Goal: Task Accomplishment & Management: Manage account settings

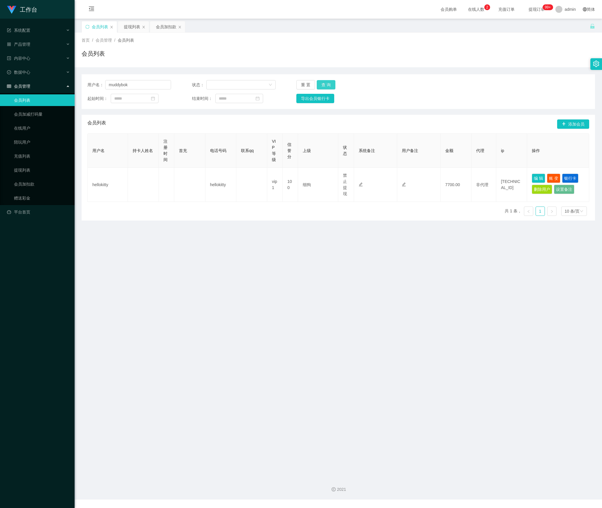
type input "muddybok"
click at [329, 82] on button "查 询" at bounding box center [326, 84] width 19 height 9
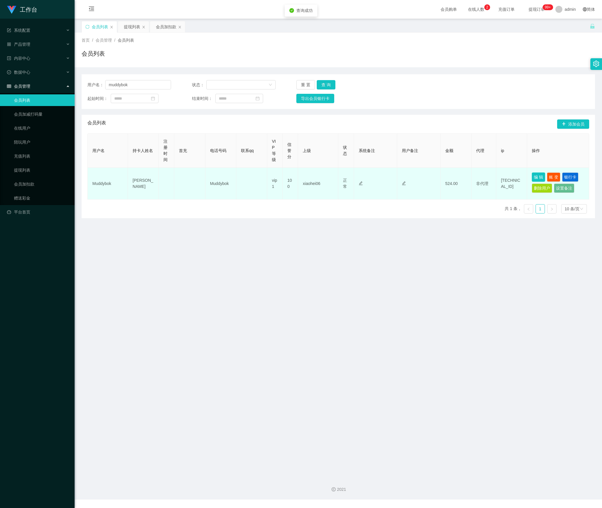
click at [534, 176] on button "编 辑" at bounding box center [538, 177] width 13 height 9
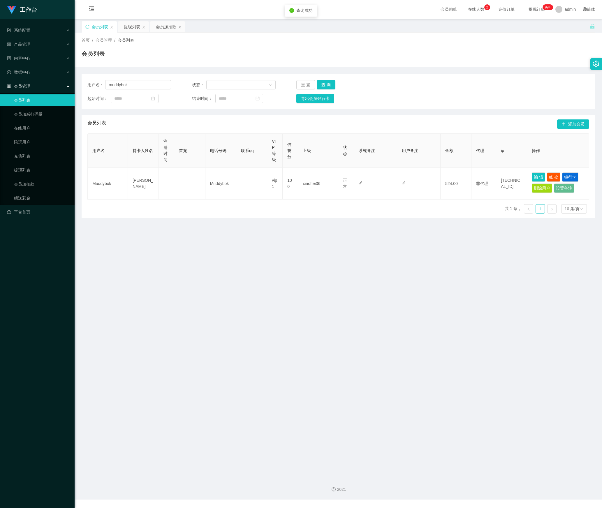
type input "Muddybok"
type input "[PERSON_NAME]"
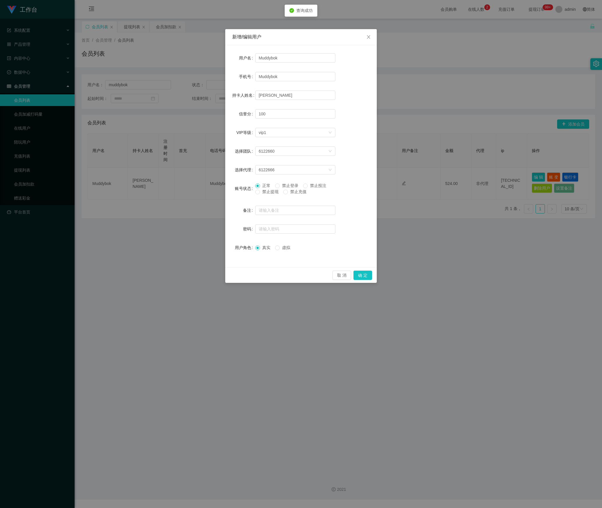
click at [262, 194] on span "禁止提现" at bounding box center [270, 191] width 21 height 5
click at [365, 277] on button "确 定" at bounding box center [362, 275] width 19 height 9
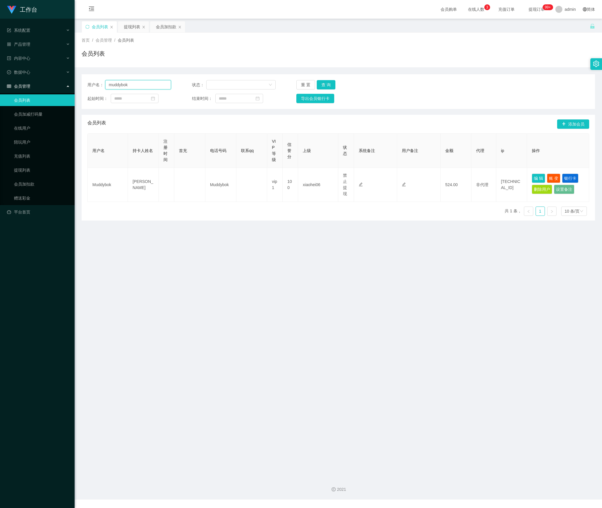
drag, startPoint x: 111, startPoint y: 86, endPoint x: 121, endPoint y: 86, distance: 9.9
click at [54, 86] on section "工作台 系统配置 产品管理 内容中心 数据中心 会员管理 会员列表 会员加减打码量 在线用户 陪玩用户 充值列表 提现列表 会员加扣款 赠送彩金 平台首页 保…" at bounding box center [301, 250] width 602 height 500
paste input "98171931"
type input "98171931"
click at [320, 85] on button "查 询" at bounding box center [326, 84] width 19 height 9
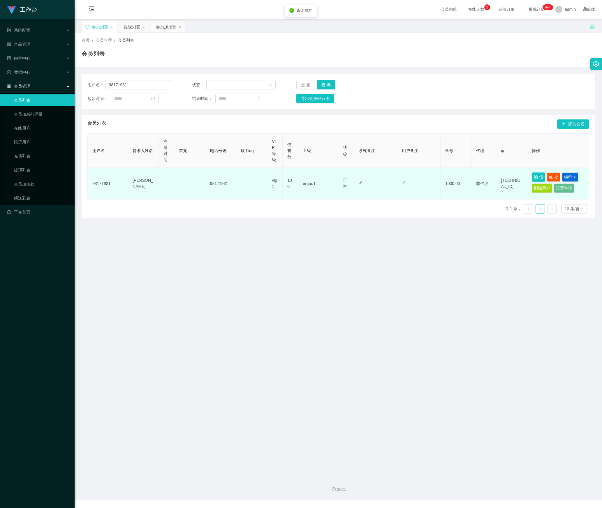
click at [532, 178] on button "编 辑" at bounding box center [538, 177] width 13 height 9
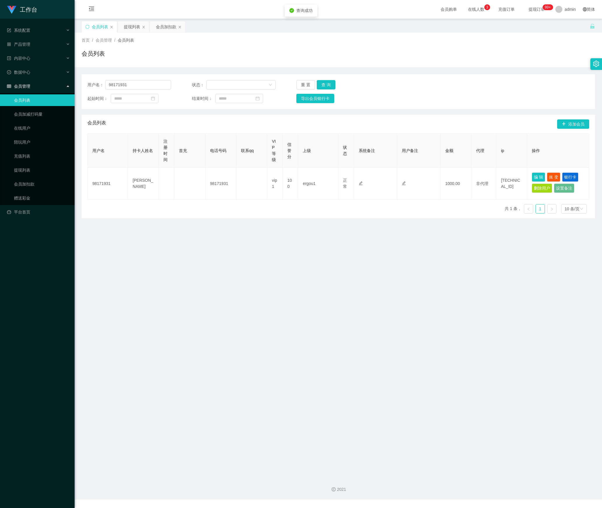
type input "98171931"
type input "[PERSON_NAME]"
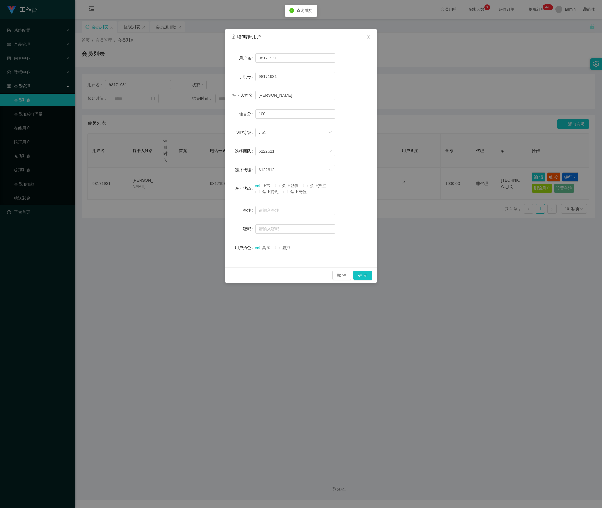
click at [270, 191] on span "禁止提现" at bounding box center [270, 191] width 21 height 5
click at [367, 279] on button "确 定" at bounding box center [362, 275] width 19 height 9
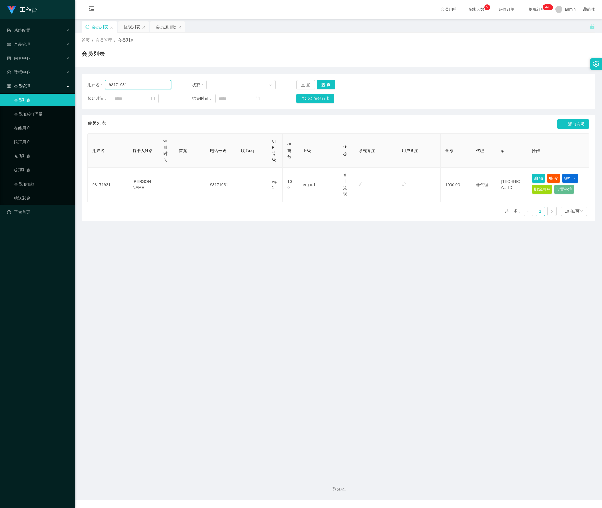
drag, startPoint x: 147, startPoint y: 89, endPoint x: 38, endPoint y: 90, distance: 109.0
click at [38, 90] on section "工作台 系统配置 产品管理 内容中心 数据中心 会员管理 会员列表 会员加减打码量 在线用户 陪玩用户 充值列表 提现列表 会员加扣款 赠送彩金 平台首页 保…" at bounding box center [301, 250] width 602 height 500
paste input "Yuling"
type input "Yuling"
click at [323, 82] on button "查 询" at bounding box center [326, 84] width 19 height 9
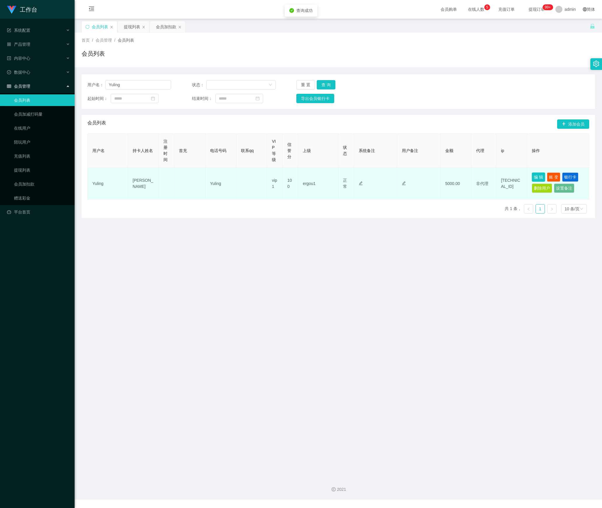
click at [532, 175] on button "编 辑" at bounding box center [538, 177] width 13 height 9
type input "Yuling"
type input "[PERSON_NAME]"
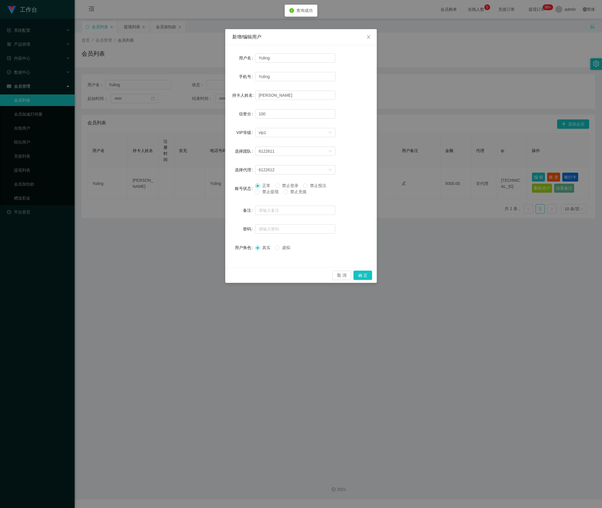
click at [264, 193] on span "禁止提现" at bounding box center [270, 191] width 21 height 5
click at [357, 279] on button "确 定" at bounding box center [362, 275] width 19 height 9
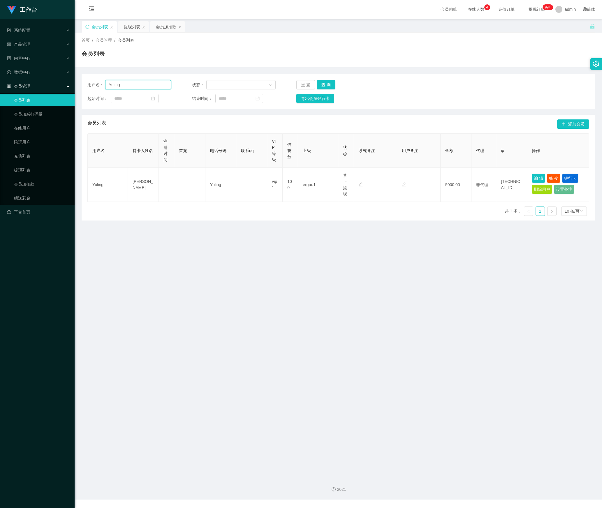
drag, startPoint x: 140, startPoint y: 85, endPoint x: 37, endPoint y: 93, distance: 103.5
click at [37, 93] on section "工作台 系统配置 产品管理 内容中心 数据中心 会员管理 会员列表 会员加减打码量 在线用户 陪玩用户 充值列表 提现列表 会员加扣款 赠送彩金 平台首页 保…" at bounding box center [301, 250] width 602 height 500
paste input "Jaylok"
type input "Jaylok"
click at [326, 83] on button "查 询" at bounding box center [326, 84] width 19 height 9
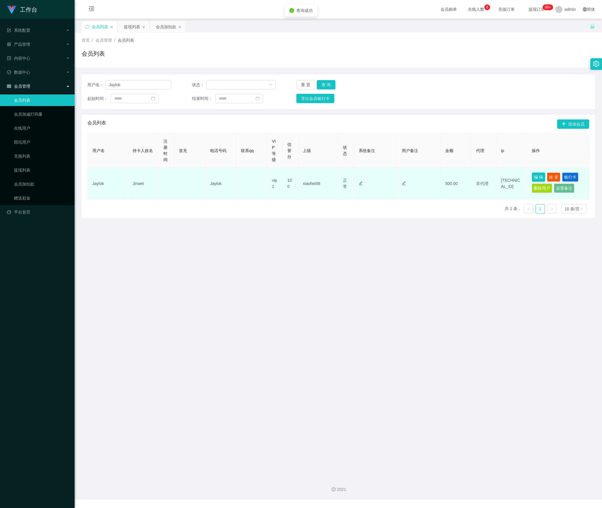
click at [535, 176] on button "编 辑" at bounding box center [538, 177] width 13 height 9
type input "Jaylok"
type input "Jinwei"
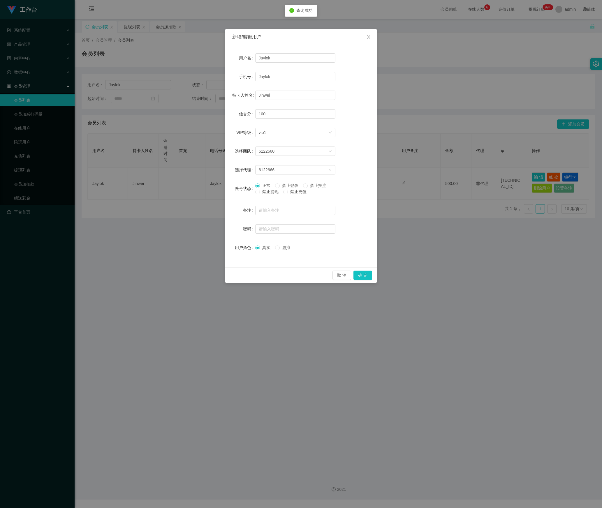
click at [269, 194] on span "禁止提现" at bounding box center [270, 191] width 21 height 5
click at [365, 275] on button "确 定" at bounding box center [362, 275] width 19 height 9
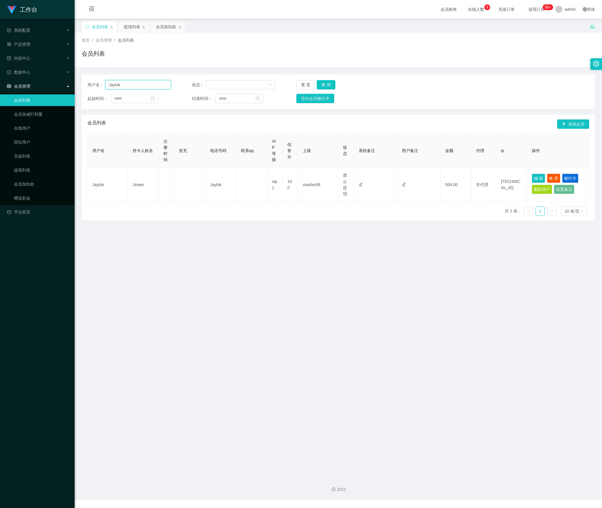
drag, startPoint x: 96, startPoint y: 85, endPoint x: 58, endPoint y: 85, distance: 37.9
click at [58, 85] on section "工作台 系统配置 产品管理 内容中心 数据中心 会员管理 会员列表 会员加减打码量 在线用户 陪玩用户 充值列表 提现列表 会员加扣款 赠送彩金 平台首页 保…" at bounding box center [301, 250] width 602 height 500
paste input "qawzse123"
click at [328, 86] on button "查 询" at bounding box center [326, 84] width 19 height 9
drag, startPoint x: 137, startPoint y: 83, endPoint x: 57, endPoint y: 89, distance: 80.0
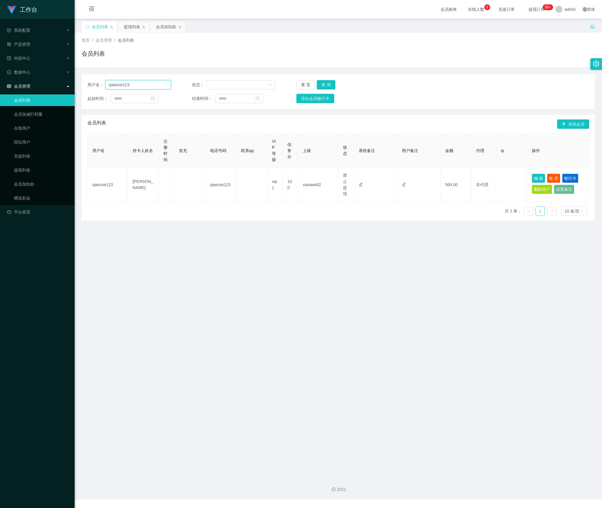
click at [57, 89] on section "工作台 系统配置 产品管理 内容中心 数据中心 会员管理 会员列表 会员加减打码量 在线用户 陪玩用户 充值列表 提现列表 会员加扣款 赠送彩金 平台首页 保…" at bounding box center [301, 250] width 602 height 500
paste input "bb1019abc"
click at [326, 83] on button "查 询" at bounding box center [326, 84] width 19 height 9
drag, startPoint x: 147, startPoint y: 92, endPoint x: 146, endPoint y: 85, distance: 7.1
click at [147, 88] on div "用户名： bb1019abc 状态： 重 置 查 询 起始时间： 结束时间： 导出会员银行卡" at bounding box center [338, 91] width 513 height 35
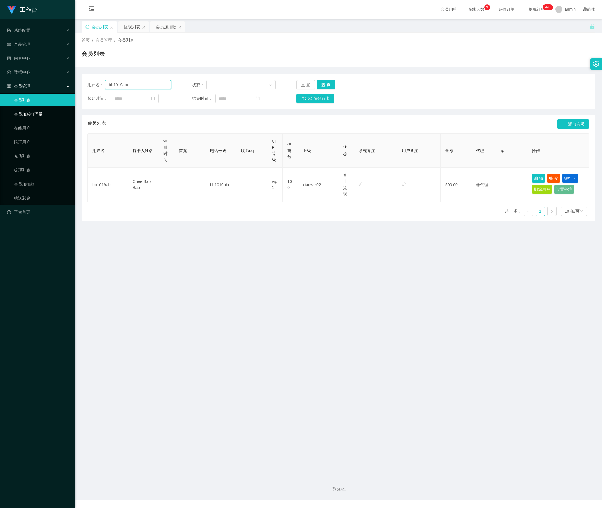
drag, startPoint x: 146, startPoint y: 85, endPoint x: 40, endPoint y: 105, distance: 108.0
click at [40, 105] on section "工作台 系统配置 产品管理 内容中心 数据中心 会员管理 会员列表 会员加减打码量 在线用户 陪玩用户 充值列表 提现列表 会员加扣款 赠送彩金 平台首页 保…" at bounding box center [301, 250] width 602 height 500
paste input "Alan78"
click at [321, 78] on div "用户名： Alan78 状态： 重 置 查 询 起始时间： 结束时间： 导出会员银行卡" at bounding box center [338, 91] width 513 height 35
click at [322, 81] on button "查 询" at bounding box center [326, 84] width 19 height 9
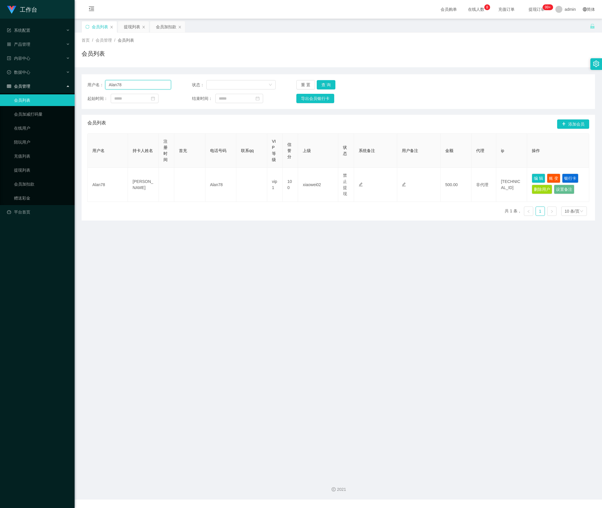
drag, startPoint x: 143, startPoint y: 82, endPoint x: 98, endPoint y: 83, distance: 44.9
click at [44, 82] on section "工作台 系统配置 产品管理 内容中心 数据中心 会员管理 会员列表 会员加减打码量 在线用户 陪玩用户 充值列表 提现列表 会员加扣款 赠送彩金 平台首页 保…" at bounding box center [301, 250] width 602 height 500
paste input "017699806"
type input "0176998068"
click at [329, 85] on button "查 询" at bounding box center [326, 84] width 19 height 9
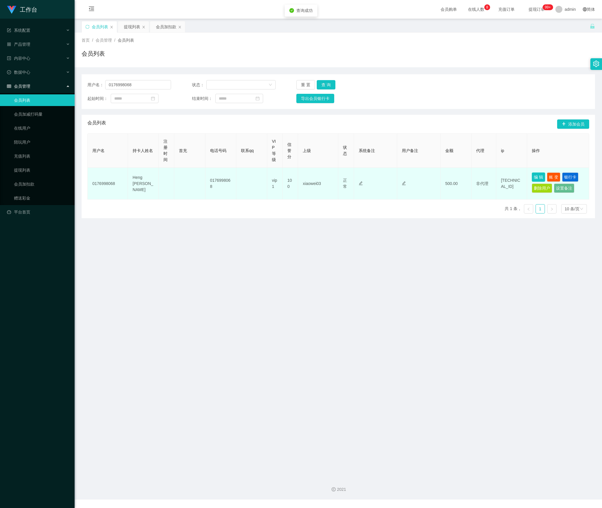
click at [532, 174] on button "编 辑" at bounding box center [538, 177] width 13 height 9
type input "0176998068"
type input "Heng [PERSON_NAME]"
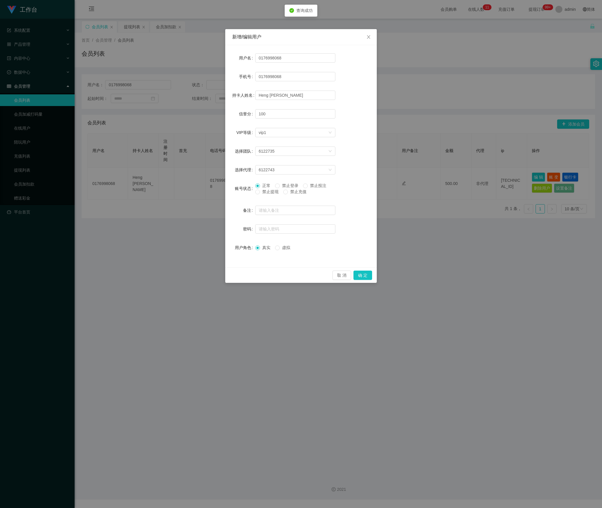
click at [261, 193] on span "禁止提现" at bounding box center [270, 191] width 21 height 5
click at [361, 275] on button "确 定" at bounding box center [362, 275] width 19 height 9
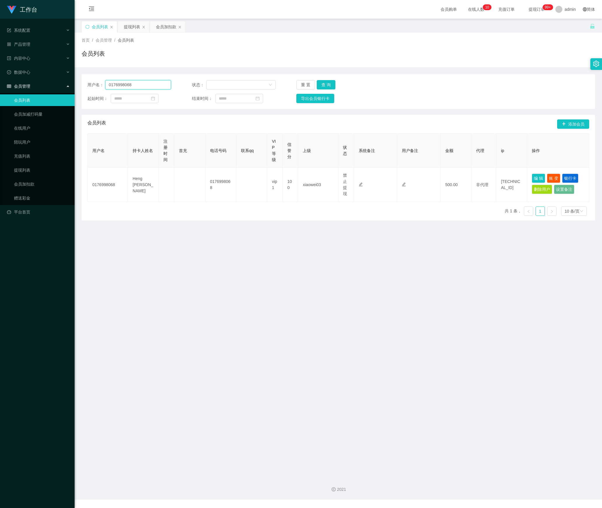
drag, startPoint x: 139, startPoint y: 86, endPoint x: 18, endPoint y: 86, distance: 121.2
click at [18, 86] on section "工作台 系统配置 产品管理 内容中心 数据中心 会员管理 会员列表 会员加减打码量 在线用户 陪玩用户 充值列表 提现列表 会员加扣款 赠送彩金 平台首页 保…" at bounding box center [301, 250] width 602 height 500
paste input "228803552"
type input "228803552"
click at [323, 83] on button "查 询" at bounding box center [326, 84] width 19 height 9
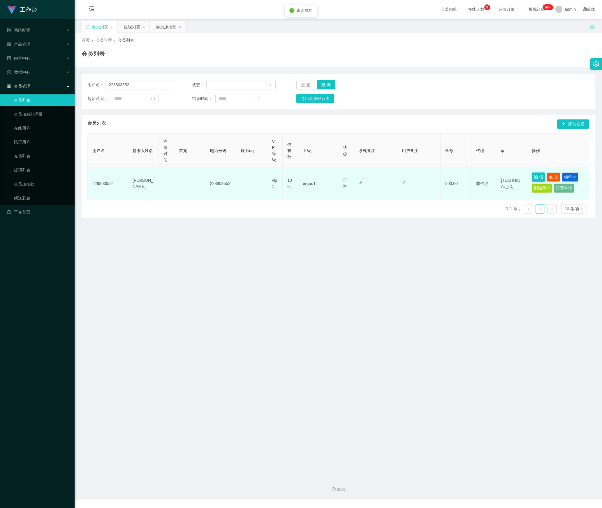
click at [532, 181] on button "编 辑" at bounding box center [538, 177] width 13 height 9
type input "228803552"
type input "[PERSON_NAME]"
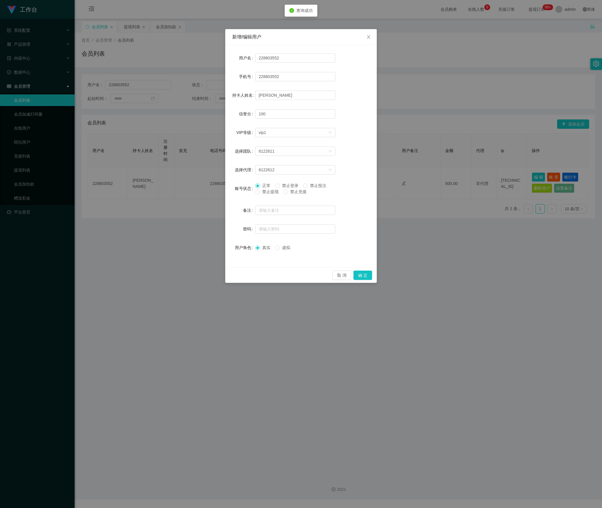
click at [268, 192] on span "禁止提现" at bounding box center [270, 191] width 21 height 5
click at [365, 277] on button "确 定" at bounding box center [362, 275] width 19 height 9
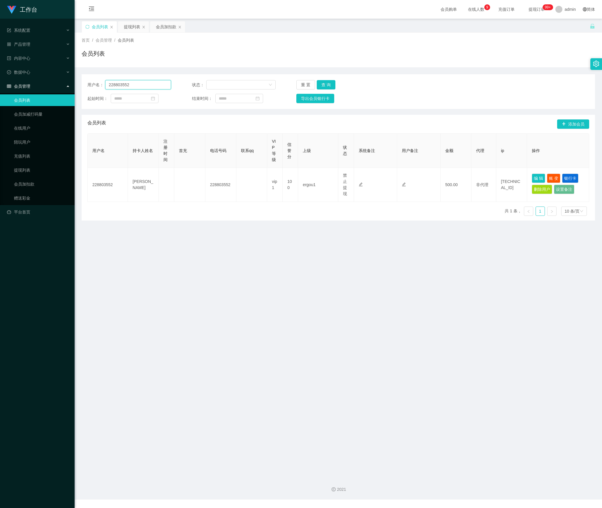
drag, startPoint x: 150, startPoint y: 86, endPoint x: 37, endPoint y: 86, distance: 113.1
click at [37, 86] on section "工作台 系统配置 产品管理 内容中心 数据中心 会员管理 会员列表 会员加减打码量 在线用户 陪玩用户 充值列表 提现列表 会员加扣款 赠送彩金 平台首页 保…" at bounding box center [301, 250] width 602 height 500
paste input "Laiwenda123"
type input "Laiwenda123"
click at [326, 83] on button "查 询" at bounding box center [326, 84] width 19 height 9
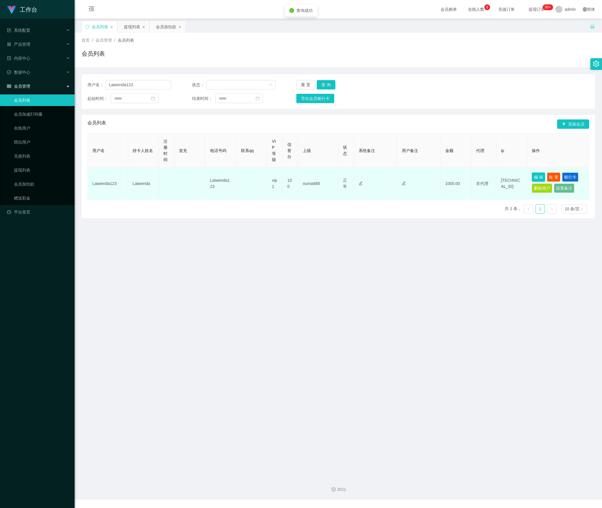
click at [532, 178] on button "编 辑" at bounding box center [538, 177] width 13 height 9
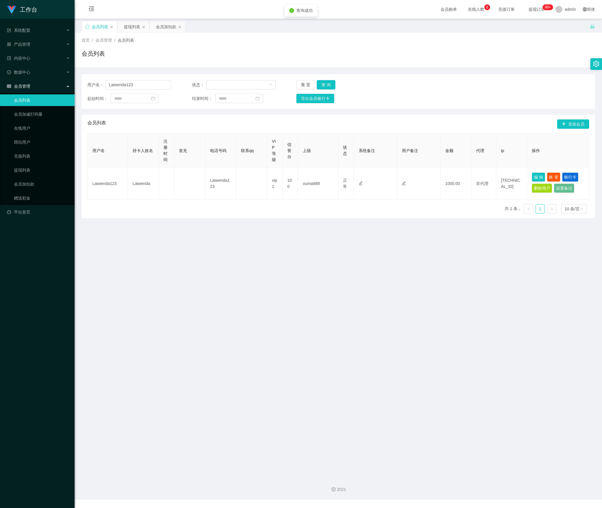
type input "Laiwenda123"
type input "Laiwenda"
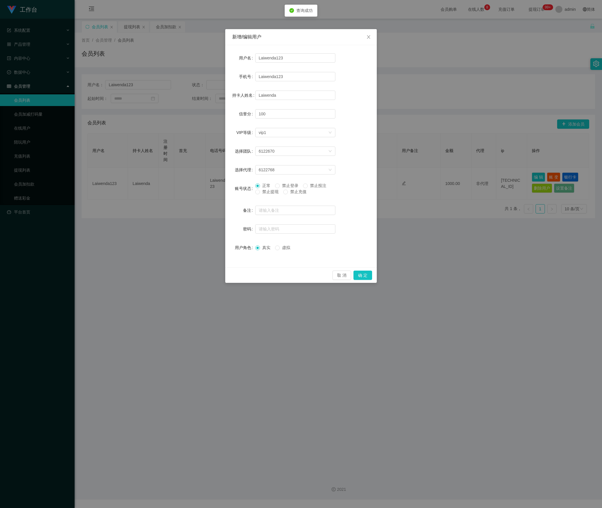
click at [266, 193] on span "禁止提现" at bounding box center [270, 191] width 21 height 5
click at [368, 278] on button "确 定" at bounding box center [362, 275] width 19 height 9
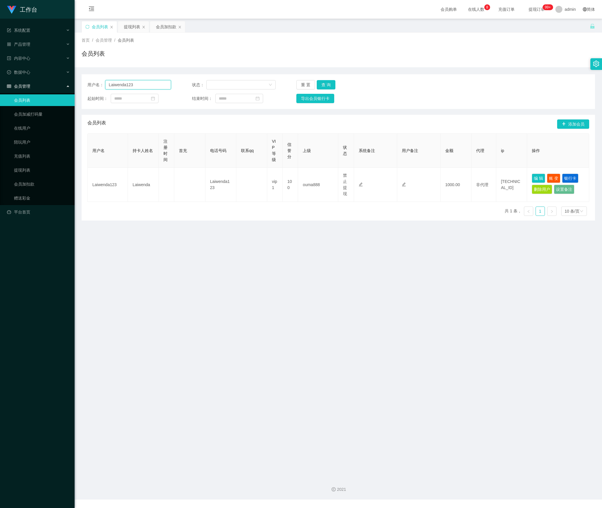
drag, startPoint x: 146, startPoint y: 82, endPoint x: 25, endPoint y: 82, distance: 121.2
click at [25, 82] on section "工作台 系统配置 产品管理 内容中心 数据中心 会员管理 会员列表 会员加减打码量 在线用户 陪玩用户 充值列表 提现列表 会员加扣款 赠送彩金 平台首页 保…" at bounding box center [301, 250] width 602 height 500
paste input "Ruiming1"
drag, startPoint x: 325, startPoint y: 84, endPoint x: 336, endPoint y: 92, distance: 13.8
click at [325, 84] on button "查 询" at bounding box center [326, 84] width 19 height 9
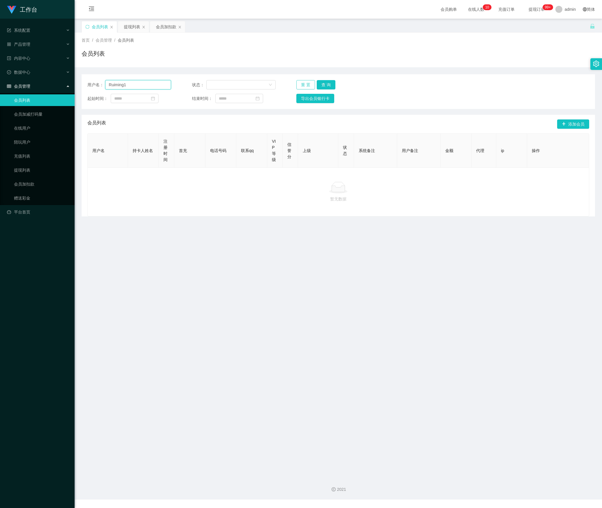
drag, startPoint x: 140, startPoint y: 86, endPoint x: 304, endPoint y: 85, distance: 163.8
click at [25, 85] on section "工作台 系统配置 产品管理 内容中心 数据中心 会员管理 会员列表 会员加减打码量 在线用户 陪玩用户 充值列表 提现列表 会员加扣款 赠送彩金 平台首页 保…" at bounding box center [301, 250] width 602 height 500
paste input "yaujie0103"
type input "yaujie0103"
drag, startPoint x: 326, startPoint y: 83, endPoint x: 333, endPoint y: 86, distance: 8.1
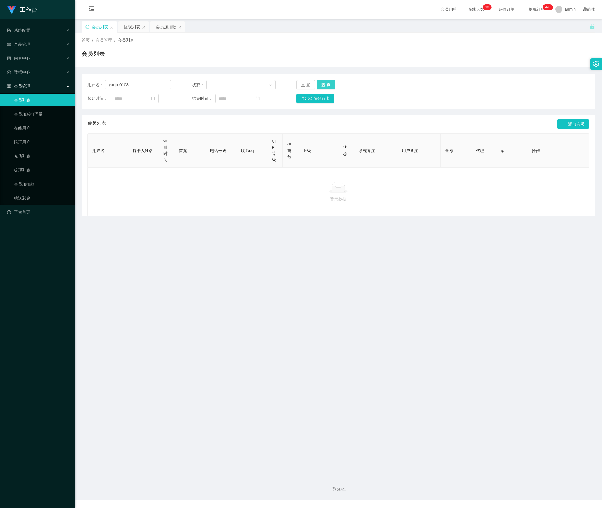
click at [326, 83] on button "查 询" at bounding box center [326, 84] width 19 height 9
drag, startPoint x: 532, startPoint y: 177, endPoint x: 480, endPoint y: 182, distance: 52.7
click at [532, 177] on button "编 辑" at bounding box center [538, 177] width 13 height 9
type input "yaujie0103"
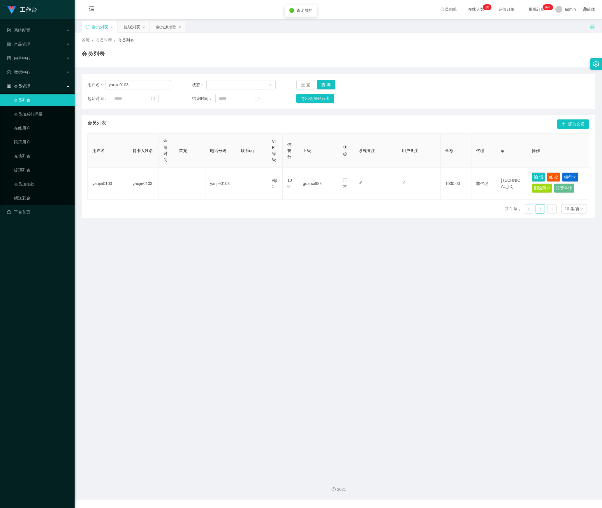
type input "yaujie0103"
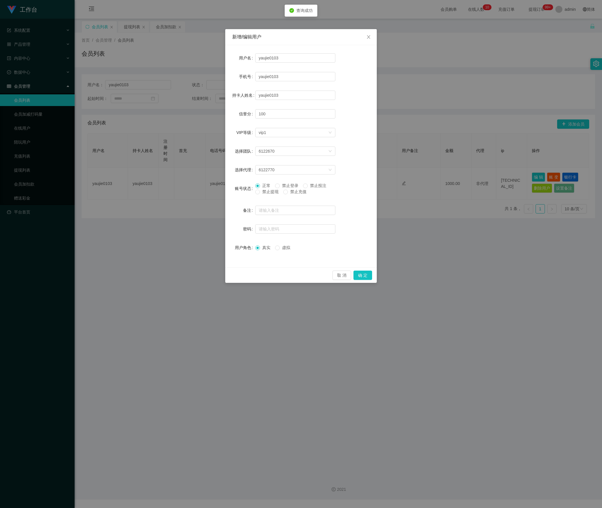
click at [266, 192] on span "禁止提现" at bounding box center [270, 191] width 21 height 5
click at [358, 277] on button "确 定" at bounding box center [362, 275] width 19 height 9
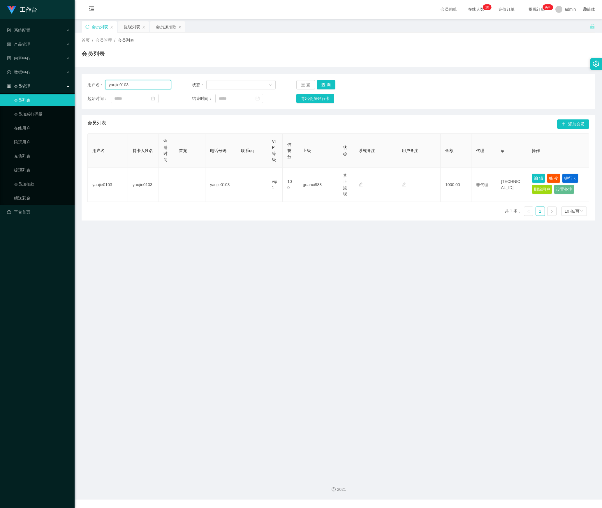
drag, startPoint x: 141, startPoint y: 84, endPoint x: 94, endPoint y: 84, distance: 46.6
click at [78, 84] on main "关闭左侧 关闭右侧 关闭其它 刷新页面 会员列表 提现列表 会员加扣款 首页 / 会员管理 / 会员列表 / 会员列表 用户名： yaujie0103 状态：…" at bounding box center [338, 246] width 527 height 454
paste input "Hwa1910"
type input "Hwa1910"
click at [322, 83] on button "查 询" at bounding box center [326, 84] width 19 height 9
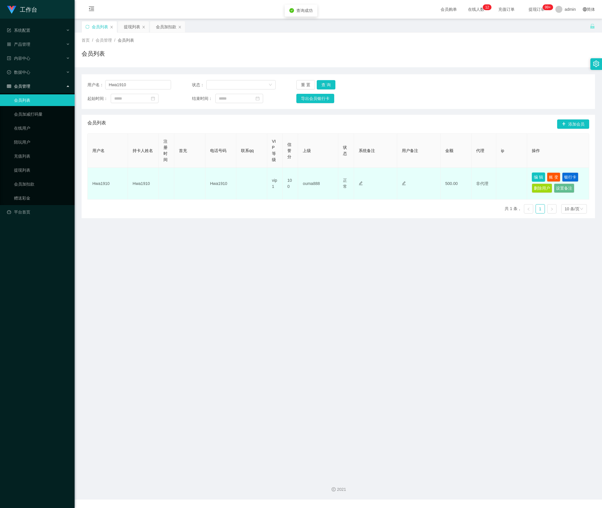
click at [532, 181] on button "编 辑" at bounding box center [538, 177] width 13 height 9
type input "Hwa1910"
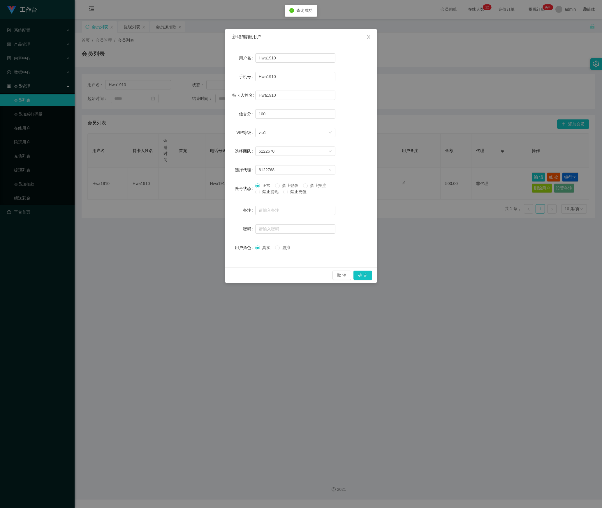
click at [268, 191] on span "禁止提现" at bounding box center [270, 191] width 21 height 5
click at [363, 275] on button "确 定" at bounding box center [362, 275] width 19 height 9
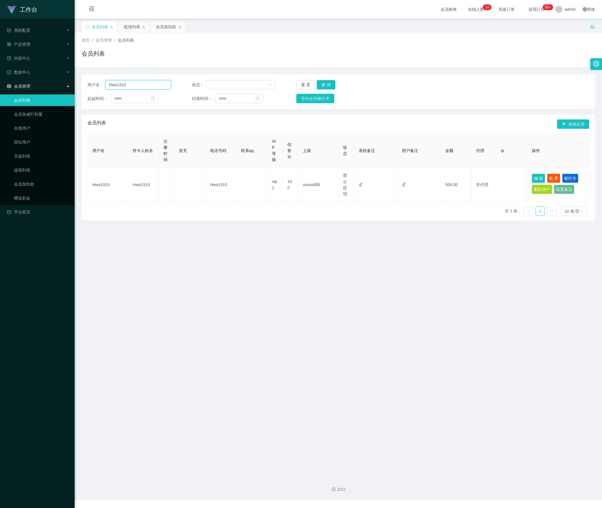
drag, startPoint x: 143, startPoint y: 86, endPoint x: 44, endPoint y: 86, distance: 99.1
click at [44, 86] on section "工作台 系统配置 产品管理 内容中心 数据中心 会员管理 会员列表 会员加减打码量 在线用户 陪玩用户 充值列表 提现列表 会员加扣款 赠送彩金 平台首页 保…" at bounding box center [301, 250] width 602 height 500
paste input "Jasonlim"
type input "Jasonlim"
click at [328, 84] on button "查 询" at bounding box center [326, 84] width 19 height 9
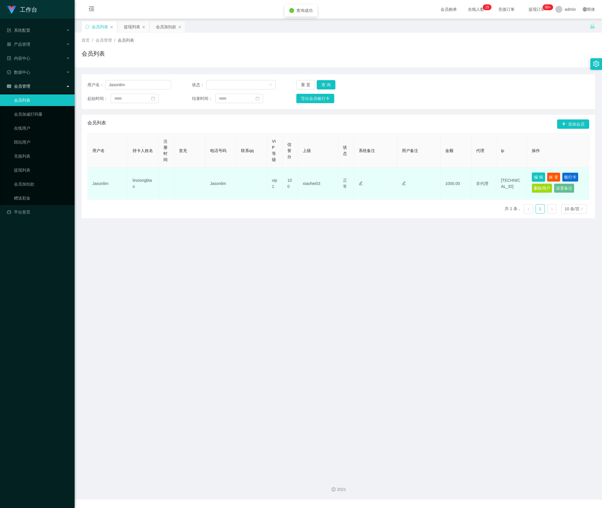
click at [533, 175] on button "编 辑" at bounding box center [538, 177] width 13 height 9
type input "Jasonlim"
type input "linxiongbiao"
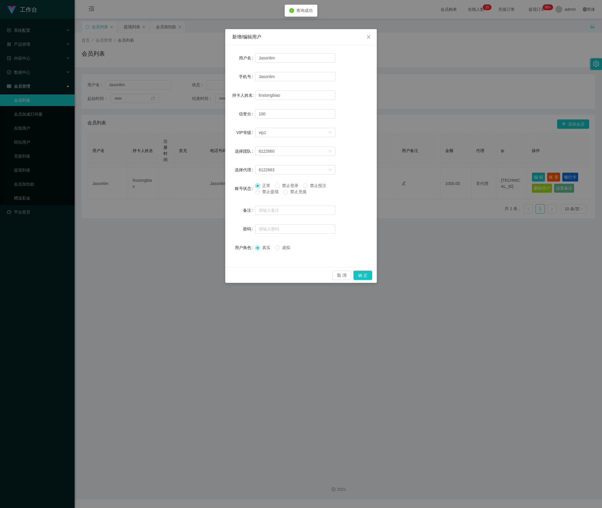
click at [268, 195] on div "正常 禁止登录 禁止投注 禁止提现 禁止充值" at bounding box center [295, 190] width 80 height 15
click at [268, 194] on span "禁止提现" at bounding box center [270, 191] width 21 height 5
click at [369, 275] on button "确 定" at bounding box center [362, 275] width 19 height 9
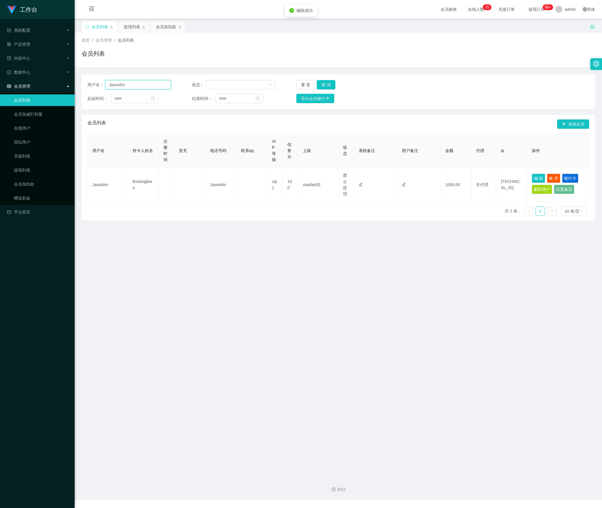
drag, startPoint x: 58, startPoint y: 84, endPoint x: 268, endPoint y: 108, distance: 211.2
click at [57, 84] on section "工作台 系统配置 产品管理 内容中心 数据中心 会员管理 会员列表 会员加减打码量 在线用户 陪玩用户 充值列表 提现列表 会员加扣款 赠送彩金 平台首页 保…" at bounding box center [301, 250] width 602 height 500
paste input "6597166984"
type input "6597166984"
click at [328, 88] on button "查 询" at bounding box center [326, 84] width 19 height 9
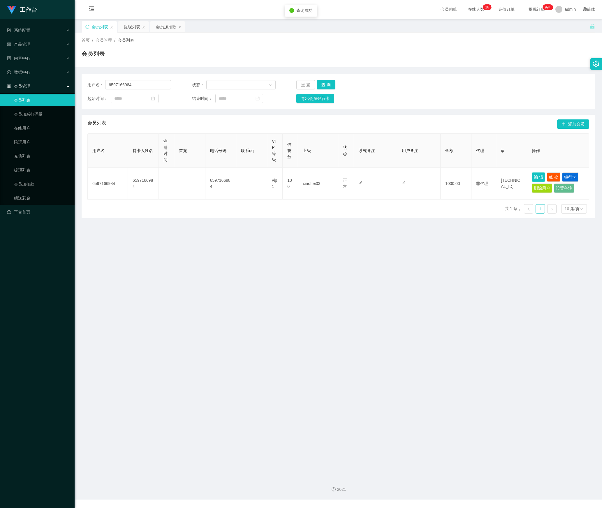
click at [532, 182] on button "编 辑" at bounding box center [538, 177] width 13 height 9
type input "6597166984"
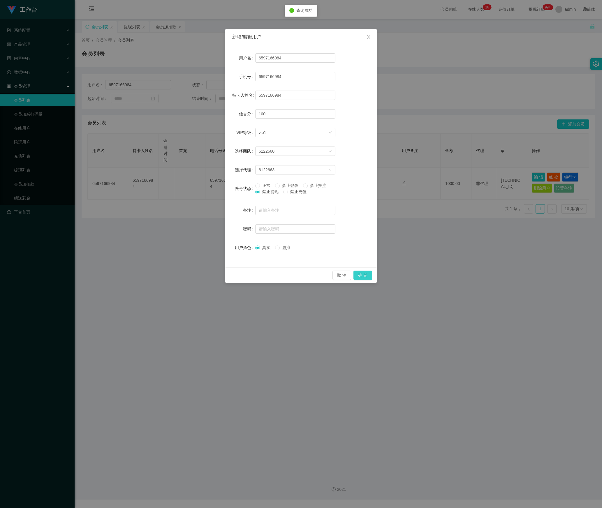
click at [361, 277] on button "确 定" at bounding box center [362, 275] width 19 height 9
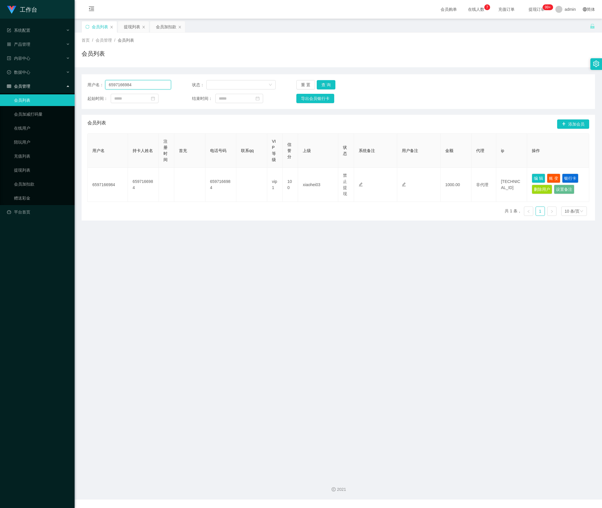
drag, startPoint x: 125, startPoint y: 86, endPoint x: 40, endPoint y: 86, distance: 85.1
click at [40, 86] on section "工作台 系统配置 产品管理 内容中心 数据中心 会员管理 会员列表 会员加减打码量 在线用户 陪玩用户 充值列表 提现列表 会员加扣款 赠送彩金 平台首页 保…" at bounding box center [301, 250] width 602 height 500
paste input "stst0819"
type input "stst0819"
click at [322, 84] on button "查 询" at bounding box center [326, 84] width 19 height 9
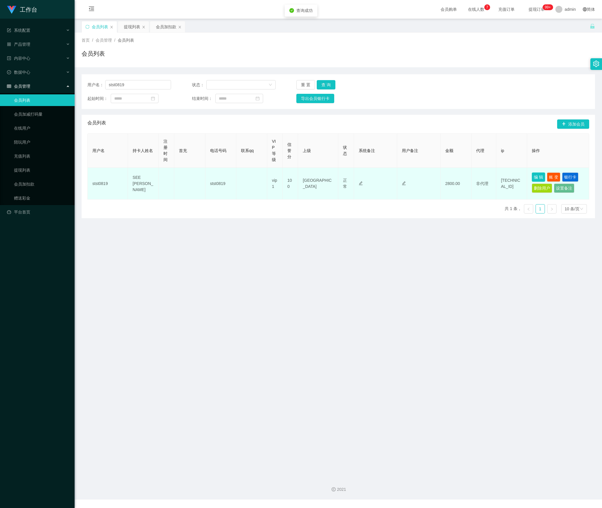
click at [532, 179] on button "编 辑" at bounding box center [538, 177] width 13 height 9
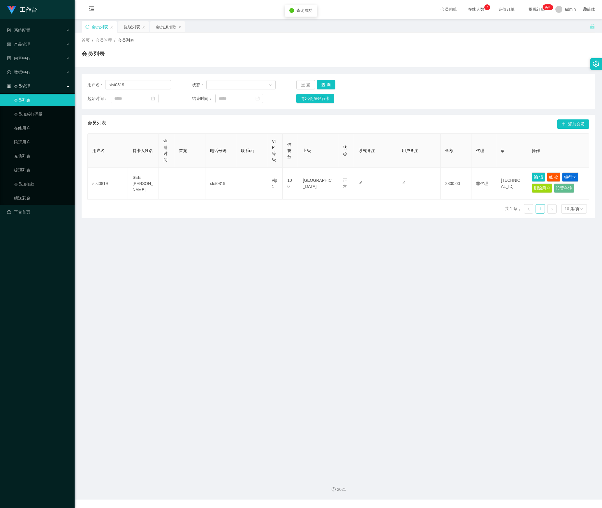
type input "stst0819"
type input "SEE [PERSON_NAME]"
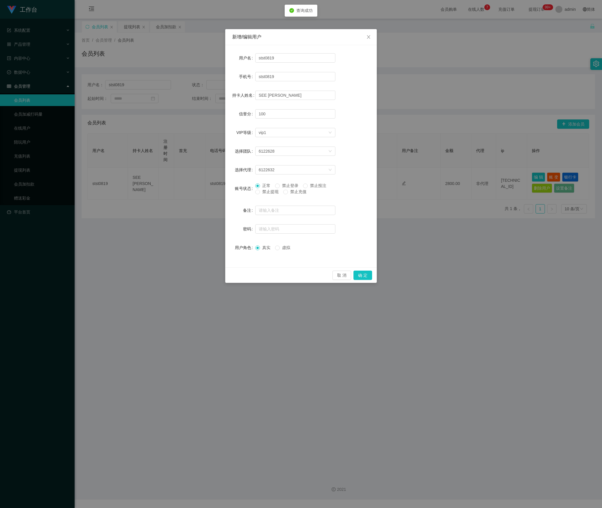
click at [264, 193] on span "禁止提现" at bounding box center [270, 191] width 21 height 5
click at [363, 275] on button "确 定" at bounding box center [362, 275] width 19 height 9
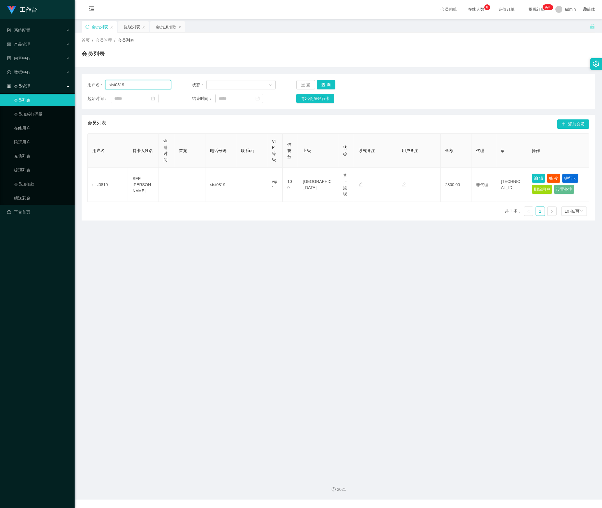
drag, startPoint x: 139, startPoint y: 83, endPoint x: 72, endPoint y: 86, distance: 67.1
click at [72, 86] on section "工作台 系统配置 产品管理 内容中心 数据中心 会员管理 会员列表 会员加减打码量 在线用户 陪玩用户 充值列表 提现列表 会员加扣款 赠送彩金 平台首页 保…" at bounding box center [301, 250] width 602 height 500
paste input "Renchuanqing"
drag, startPoint x: 326, startPoint y: 85, endPoint x: 335, endPoint y: 90, distance: 10.5
click at [326, 85] on button "查 询" at bounding box center [326, 84] width 19 height 9
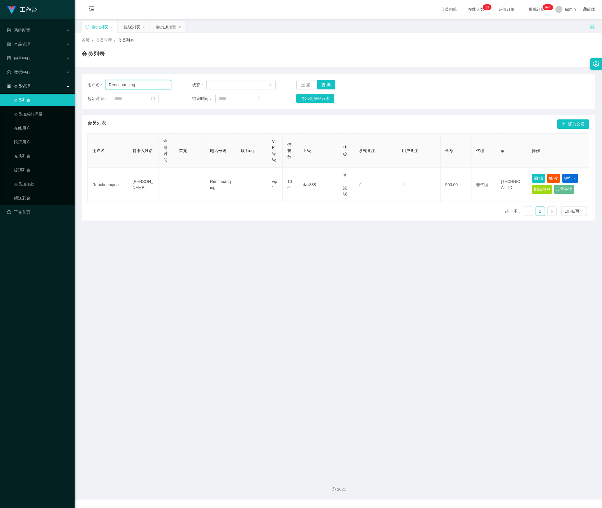
click at [36, 87] on section "工作台 系统配置 产品管理 内容中心 数据中心 会员管理 会员列表 会员加减打码量 在线用户 陪玩用户 充值列表 提现列表 会员加扣款 赠送彩金 平台首页 保…" at bounding box center [301, 250] width 602 height 500
paste input "jiajie"
type input "jiajie"
click at [324, 86] on button "查 询" at bounding box center [326, 84] width 19 height 9
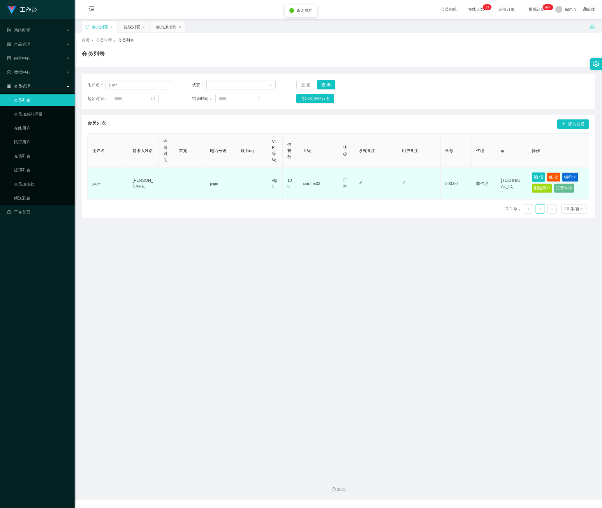
click at [532, 181] on button "编 辑" at bounding box center [538, 177] width 13 height 9
type input "jiajie"
type input "[PERSON_NAME]"
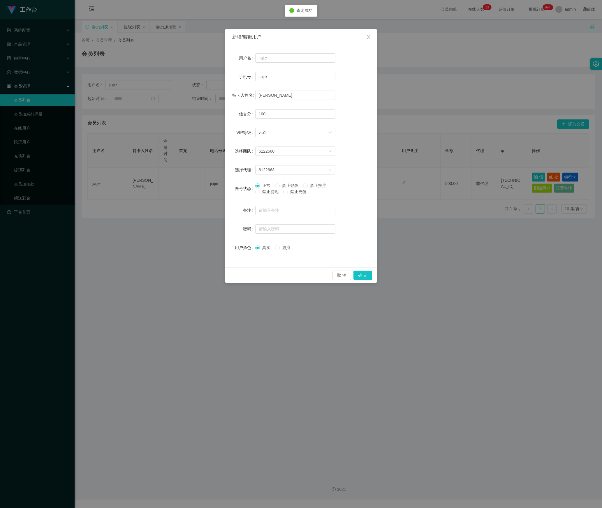
click at [266, 188] on span "正常" at bounding box center [266, 185] width 13 height 5
click at [273, 194] on div "正常 禁止登录 禁止投注 禁止提现 禁止充值" at bounding box center [295, 190] width 80 height 15
click at [272, 192] on span "禁止提现" at bounding box center [270, 191] width 21 height 5
click at [361, 277] on button "确 定" at bounding box center [362, 275] width 19 height 9
